Goal: Transaction & Acquisition: Purchase product/service

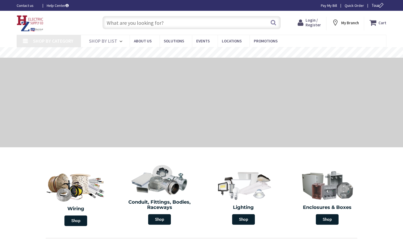
type input "[PERSON_NAME][GEOGRAPHIC_DATA], [GEOGRAPHIC_DATA]"
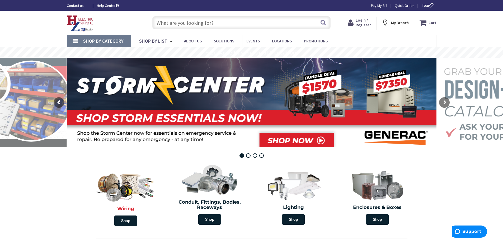
click at [124, 199] on img at bounding box center [125, 185] width 63 height 37
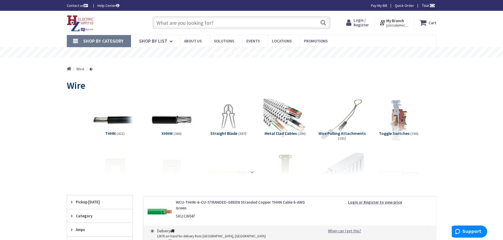
click at [250, 171] on strong at bounding box center [252, 172] width 6 height 6
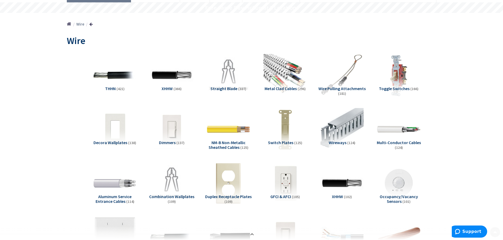
scroll to position [158, 0]
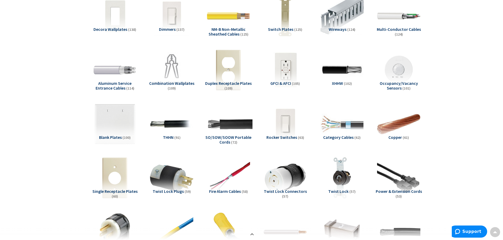
click at [225, 130] on img at bounding box center [228, 124] width 48 height 48
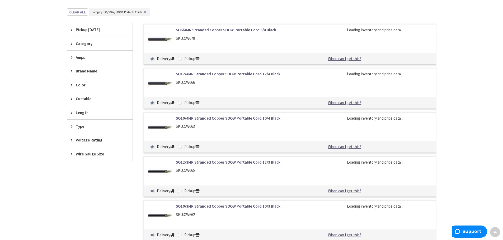
scroll to position [1029, 0]
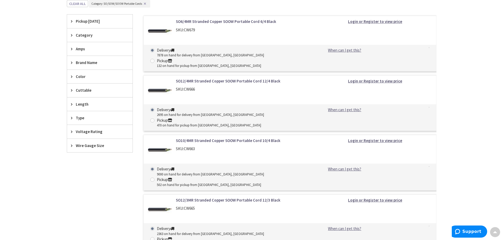
click at [79, 143] on span "Wire Gauge Size" at bounding box center [97, 146] width 43 height 6
click at [85, 210] on button "Show more" at bounding box center [99, 210] width 65 height 9
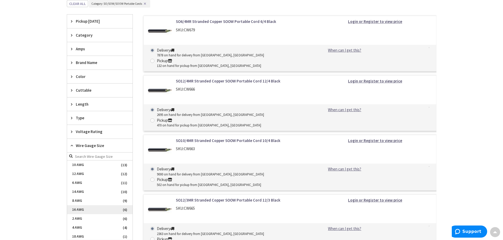
click at [89, 211] on span "16 AWG" at bounding box center [99, 210] width 65 height 9
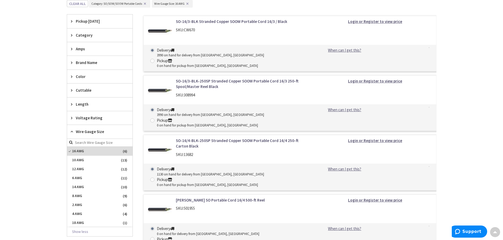
scroll to position [298, 0]
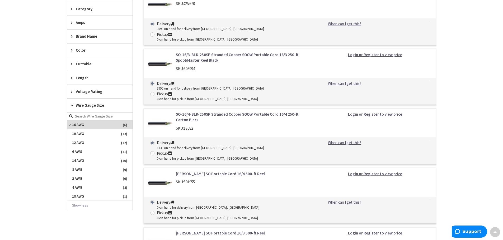
click at [80, 122] on span "16 AWG" at bounding box center [99, 125] width 65 height 9
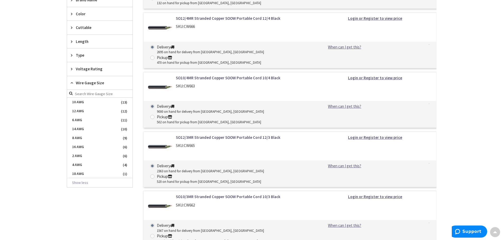
scroll to position [930, 0]
